Goal: Task Accomplishment & Management: Use online tool/utility

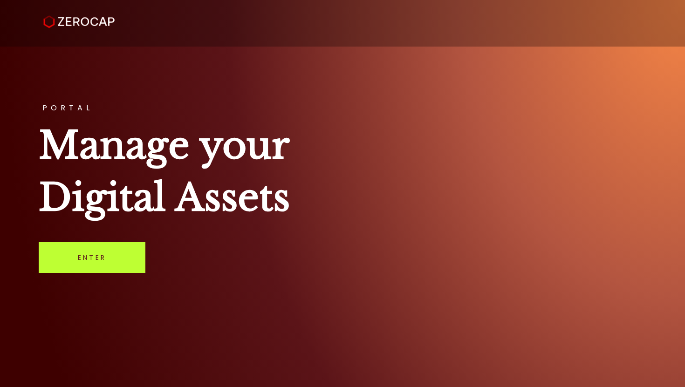
click at [97, 253] on link "Enter" at bounding box center [92, 257] width 107 height 31
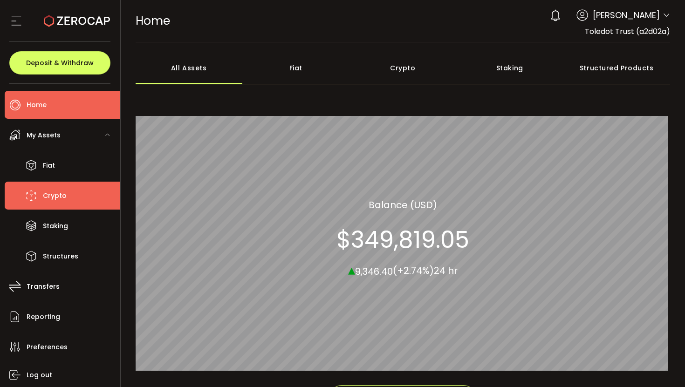
click at [75, 198] on li "Crypto" at bounding box center [62, 196] width 115 height 28
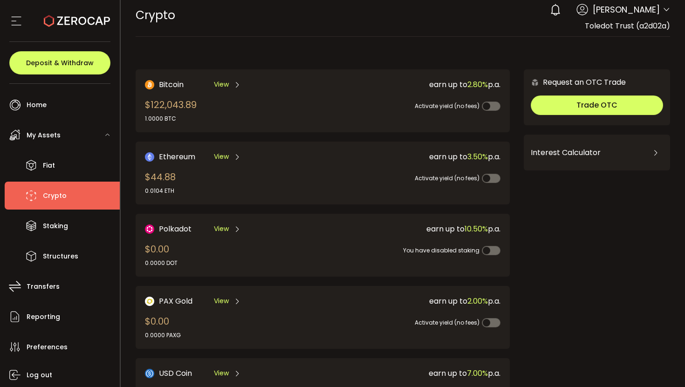
scroll to position [14, 0]
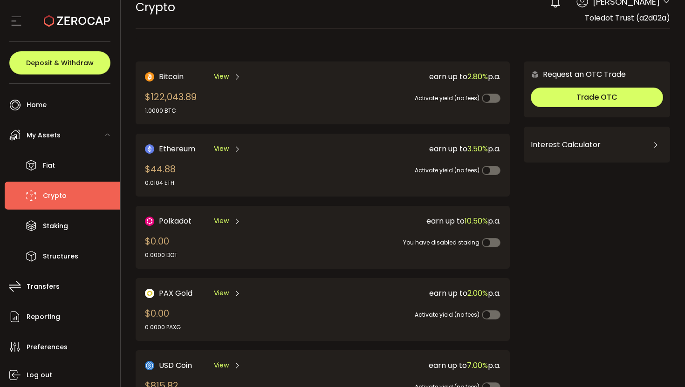
click at [213, 171] on div "Ethereum View $44.88 0.0104 ETH" at bounding box center [225, 165] width 160 height 44
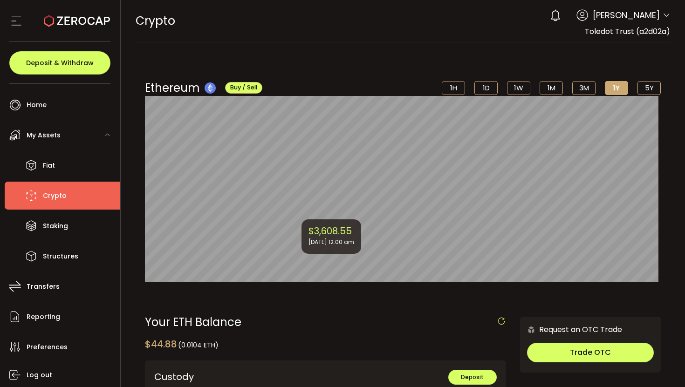
scroll to position [164, 0]
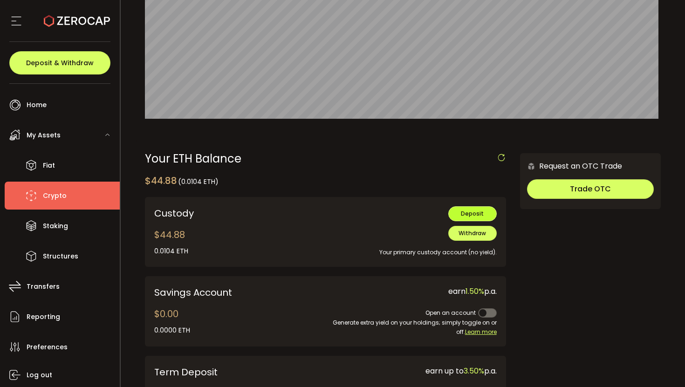
click at [457, 217] on button "Deposit" at bounding box center [472, 213] width 48 height 15
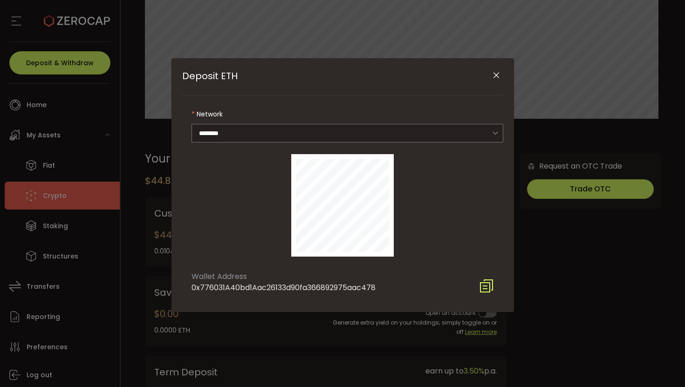
click at [477, 287] on div "Wallet Address 0x776031A40bd1Aac26133d90fa366892975aac478" at bounding box center [342, 280] width 321 height 27
click at [484, 285] on icon "Deposit ETH" at bounding box center [486, 286] width 15 height 15
